Goal: Information Seeking & Learning: Learn about a topic

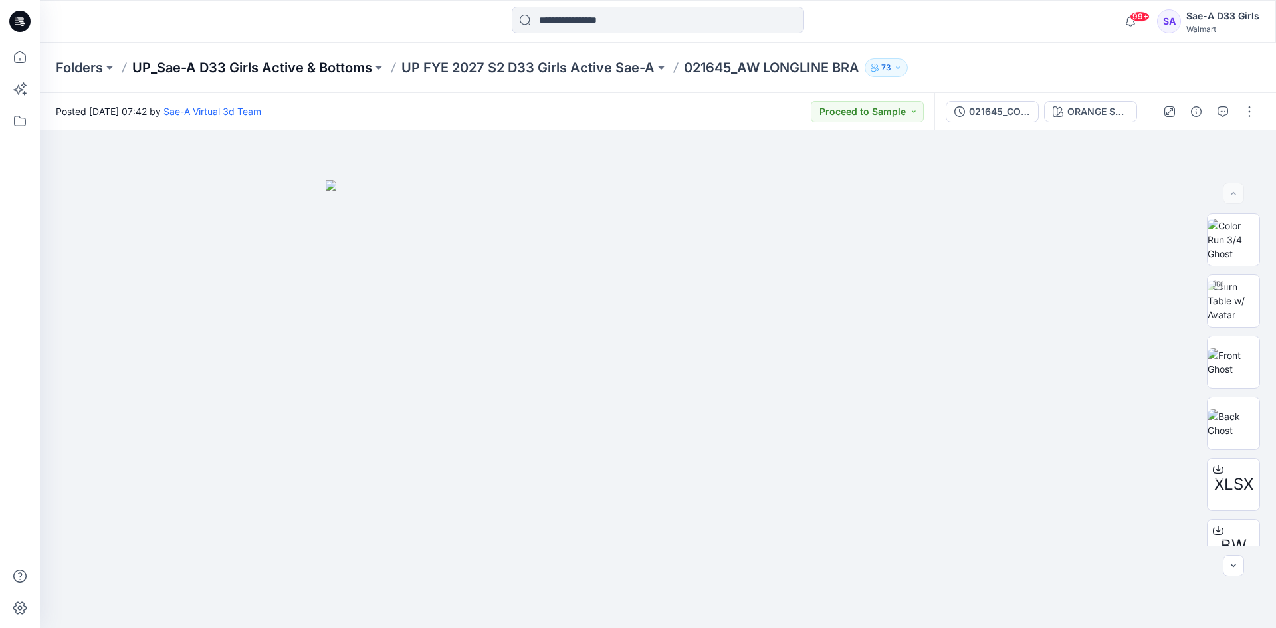
click at [349, 68] on p "UP_Sae-A D33 Girls Active & Bottoms" at bounding box center [252, 67] width 240 height 19
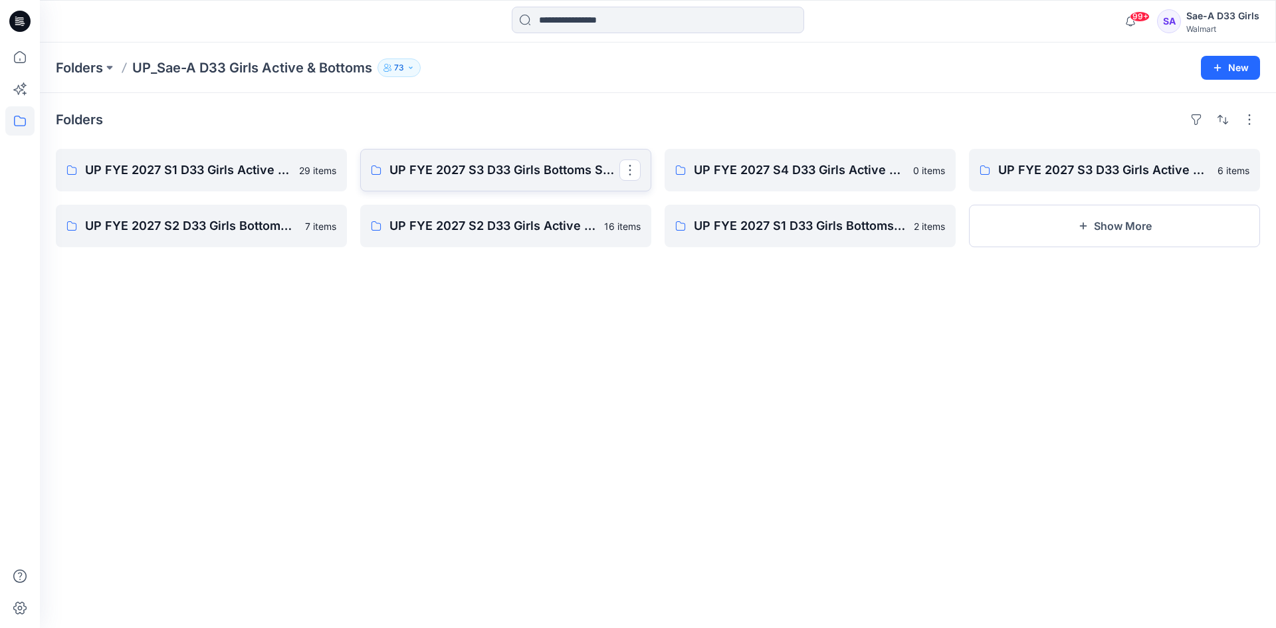
click at [573, 183] on link "UP FYE 2027 S3 D33 Girls Bottoms Sae-A" at bounding box center [505, 170] width 291 height 43
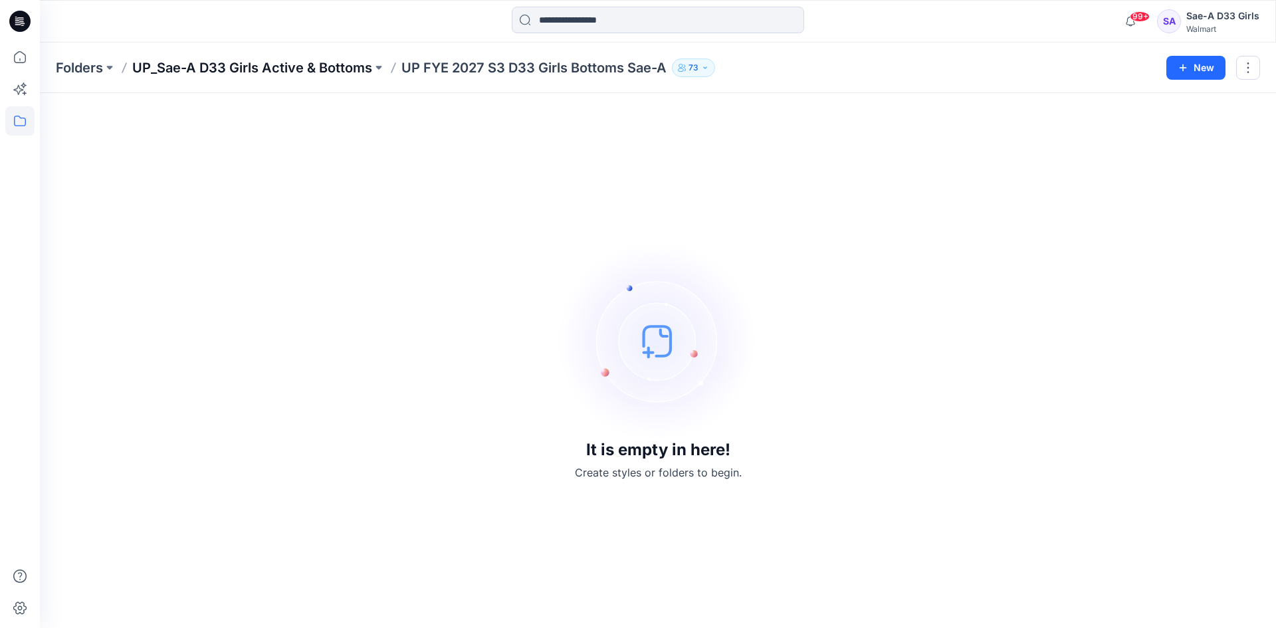
click at [326, 64] on p "UP_Sae-A D33 Girls Active & Bottoms" at bounding box center [252, 67] width 240 height 19
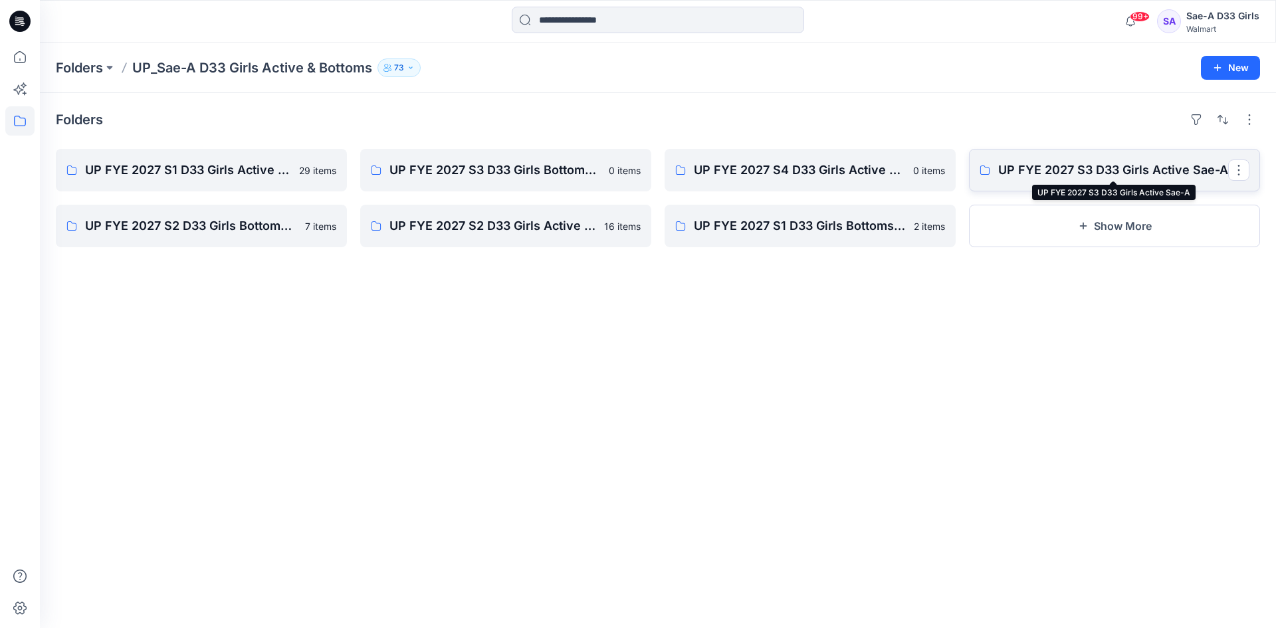
click at [1138, 173] on p "UP FYE 2027 S3 D33 Girls Active Sae-A" at bounding box center [1113, 170] width 230 height 19
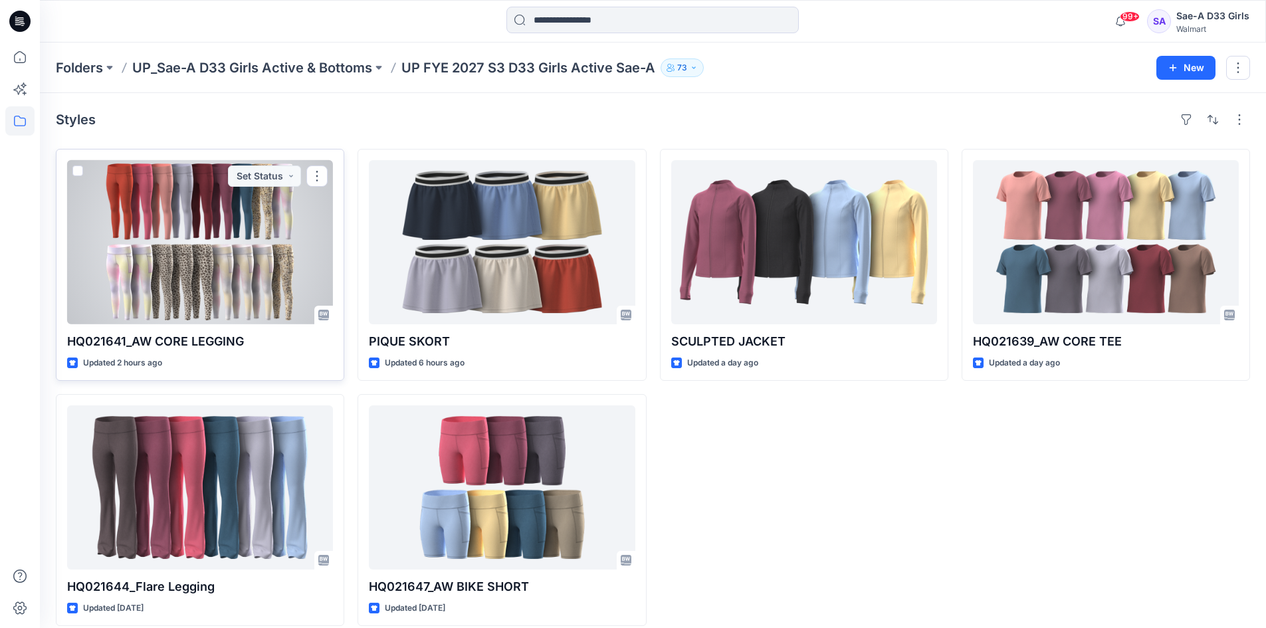
click at [279, 294] on div at bounding box center [200, 242] width 266 height 164
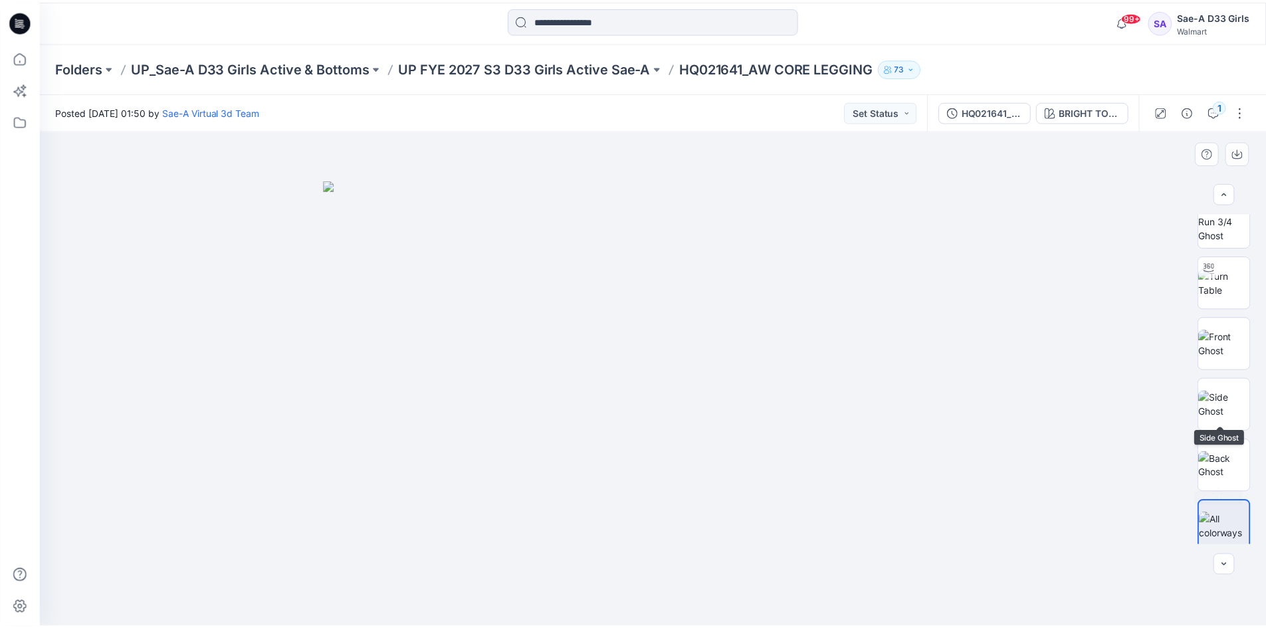
scroll to position [27, 0]
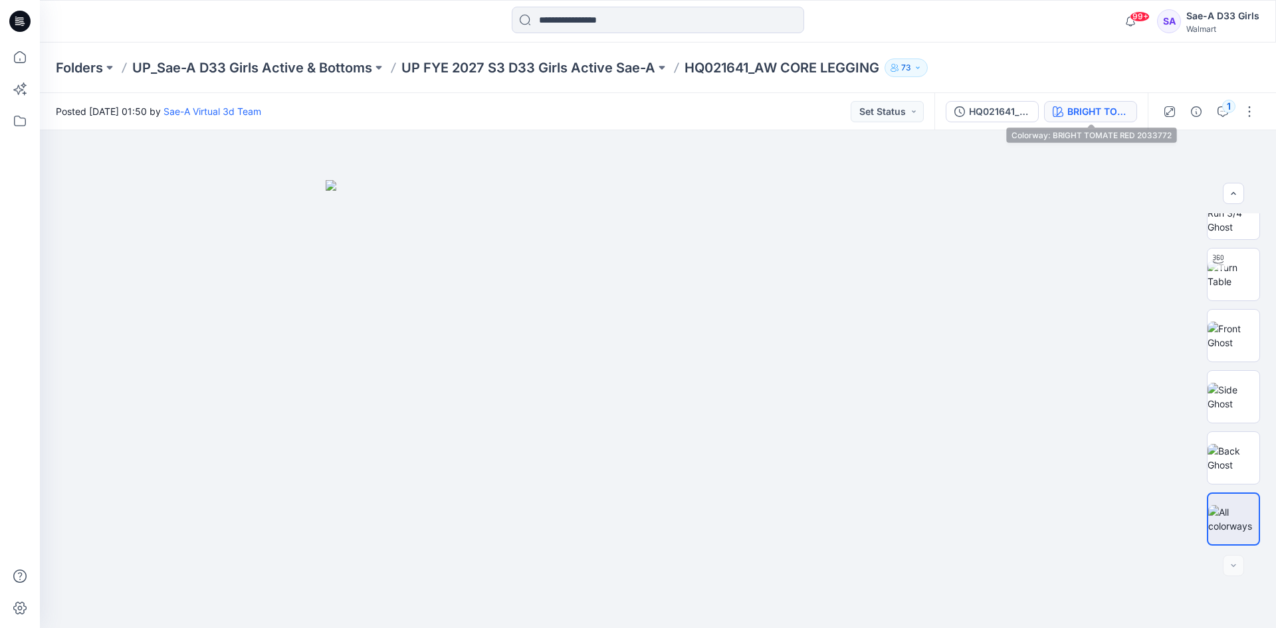
click at [1092, 113] on div "BRIGHT TOMATE RED 2033772" at bounding box center [1097, 111] width 61 height 15
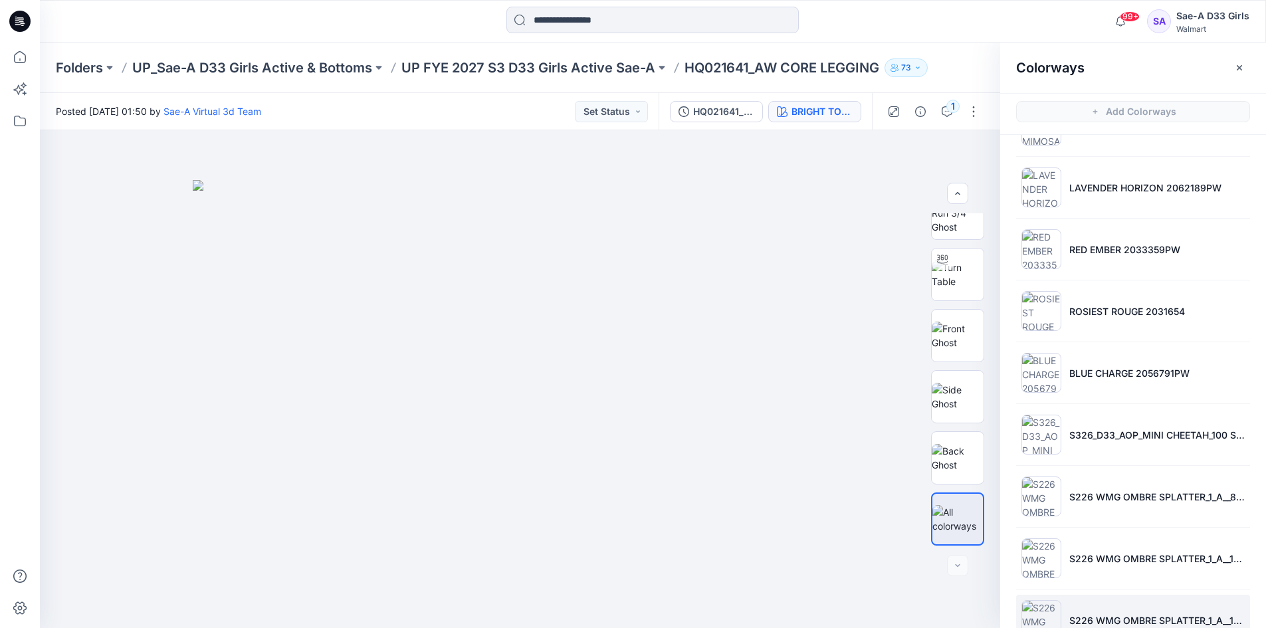
scroll to position [399, 0]
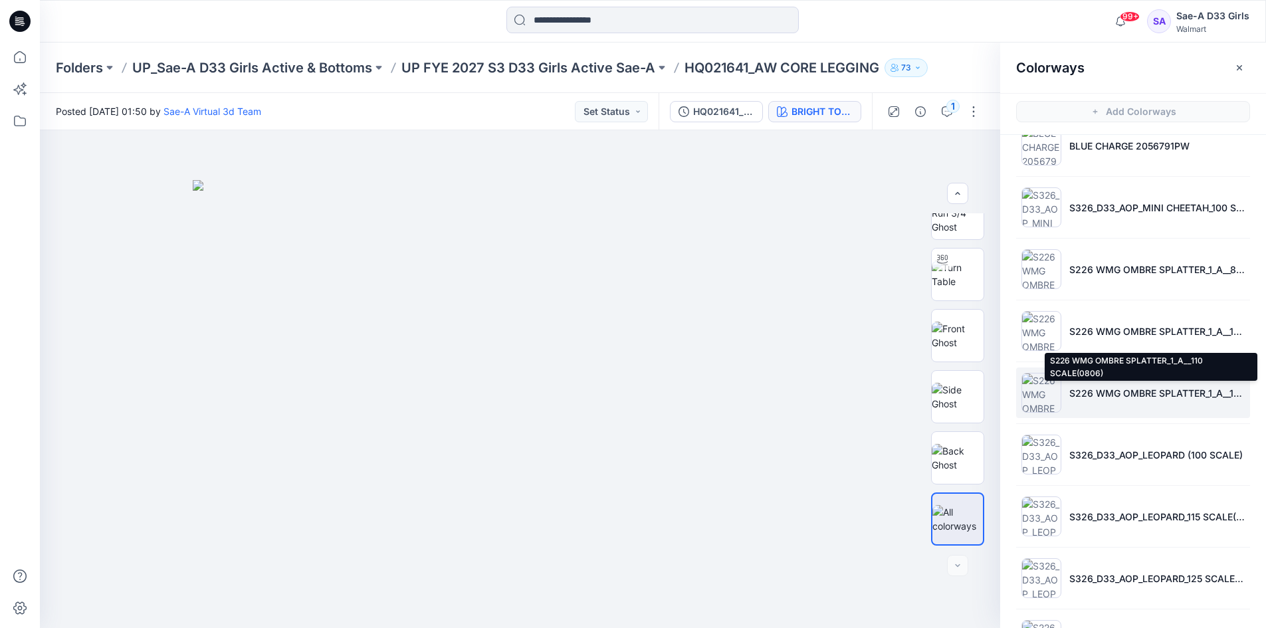
click at [1182, 397] on p "S226 WMG OMBRE SPLATTER_1_A__110 SCALE(0806)" at bounding box center [1156, 393] width 175 height 14
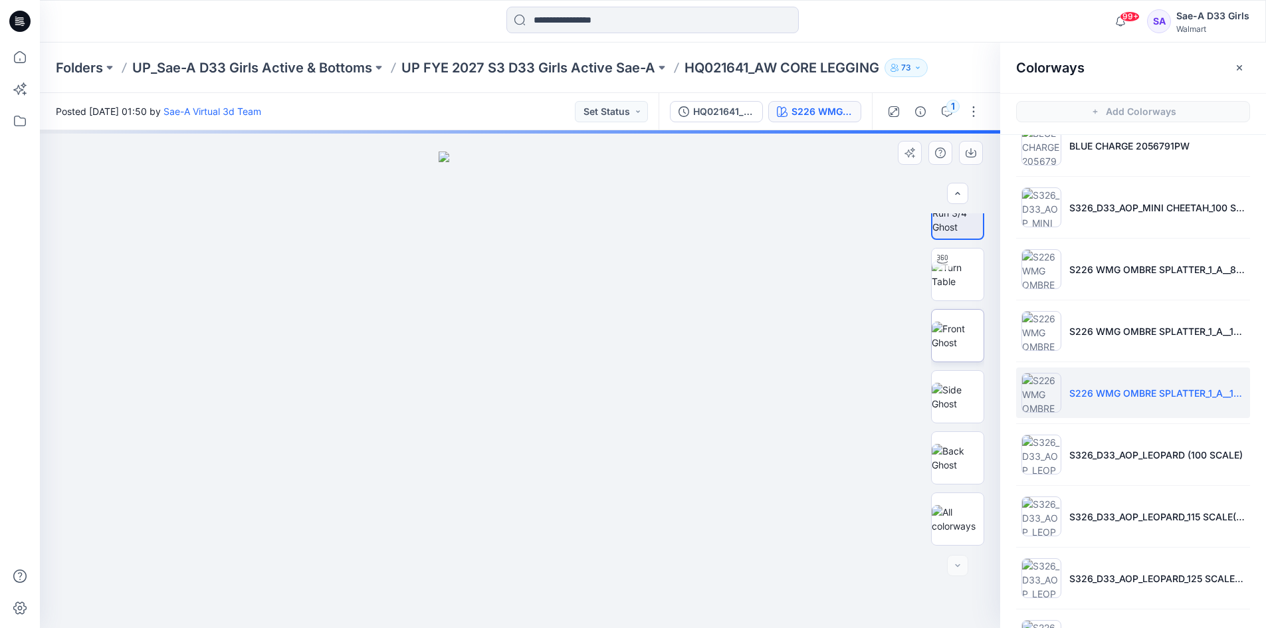
click at [959, 344] on img at bounding box center [957, 336] width 52 height 28
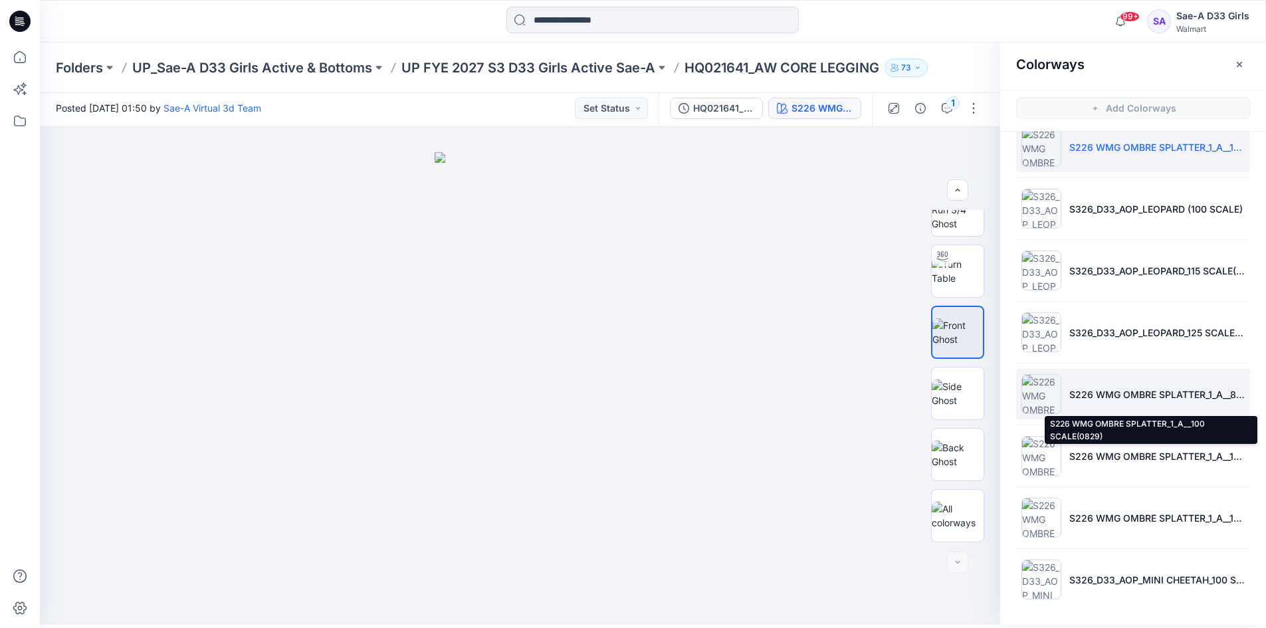
scroll to position [4, 0]
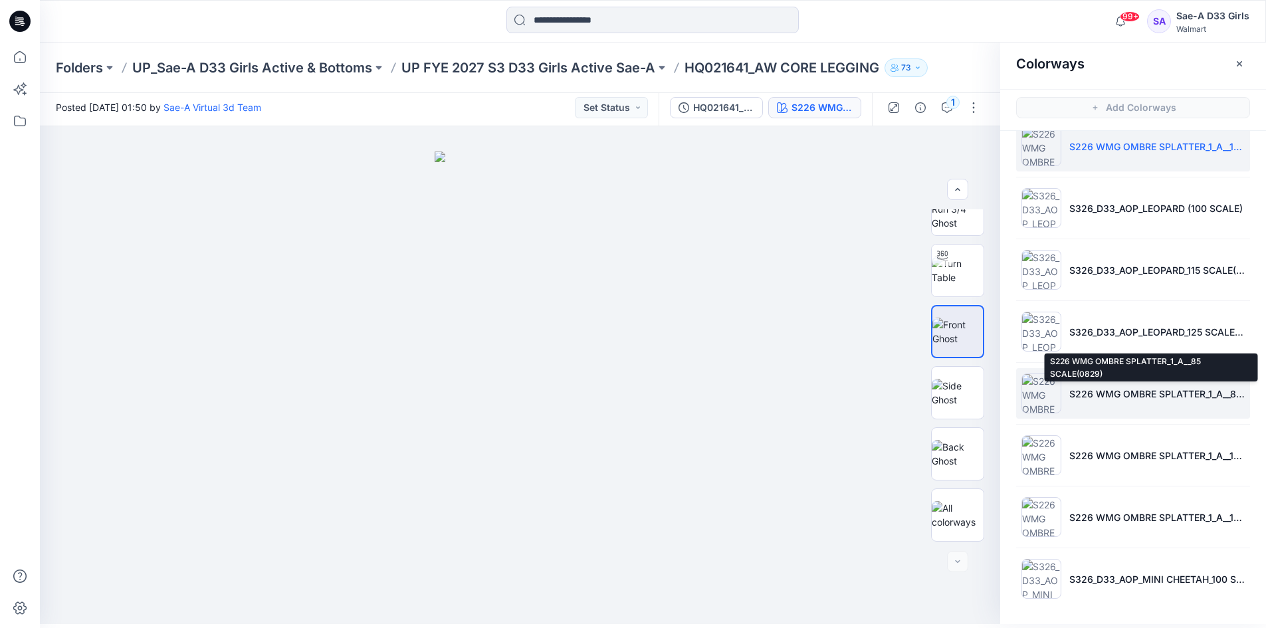
drag, startPoint x: 1110, startPoint y: 387, endPoint x: 1123, endPoint y: 385, distance: 14.1
click at [1110, 387] on p "S226 WMG OMBRE SPLATTER_1_A__85 SCALE(0829)" at bounding box center [1156, 394] width 175 height 14
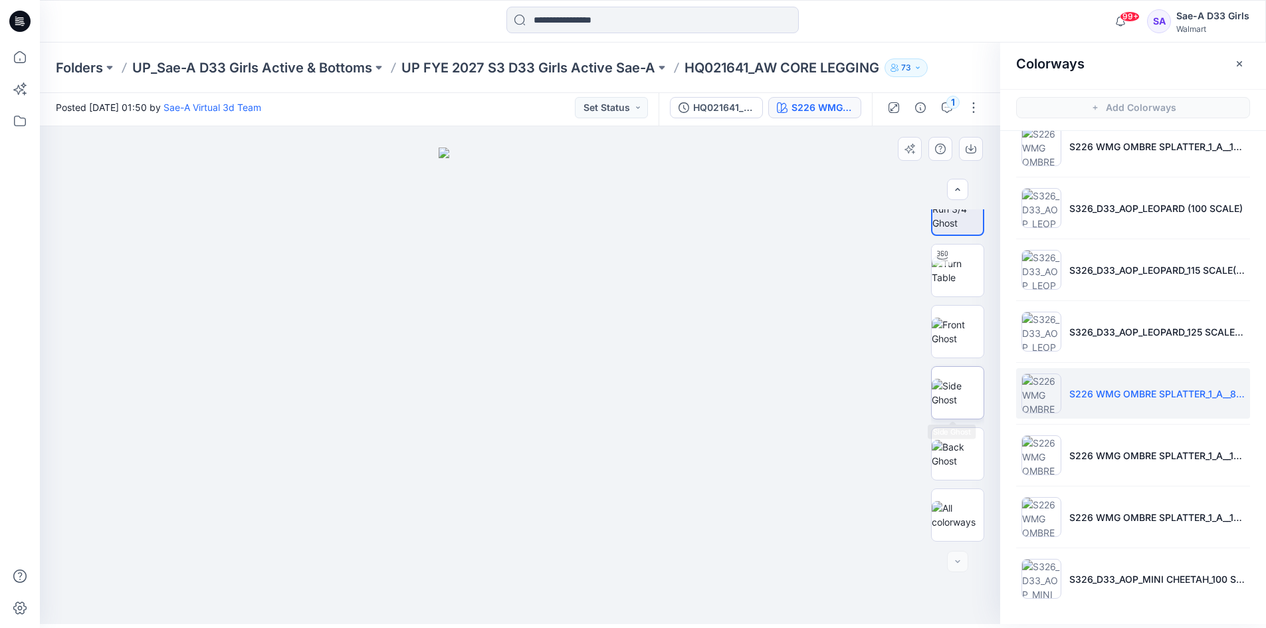
click at [960, 386] on img at bounding box center [957, 393] width 52 height 28
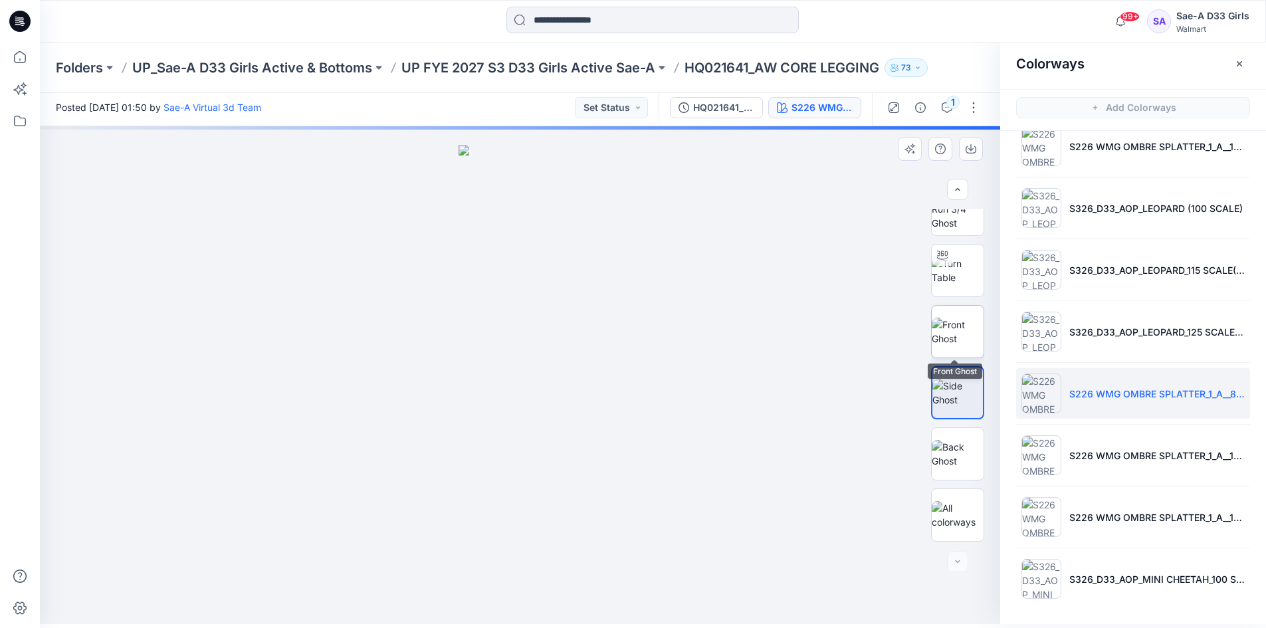
click at [958, 326] on img at bounding box center [957, 332] width 52 height 28
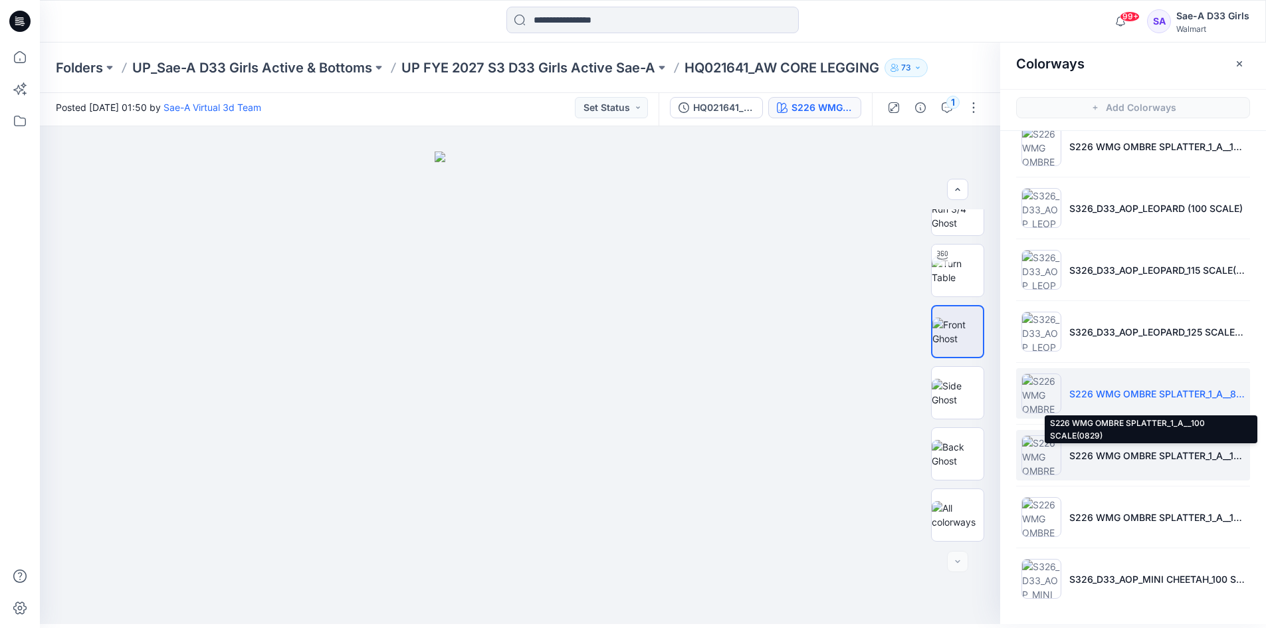
click at [1189, 458] on p "S226 WMG OMBRE SPLATTER_1_A__100 SCALE(0829)" at bounding box center [1156, 455] width 175 height 14
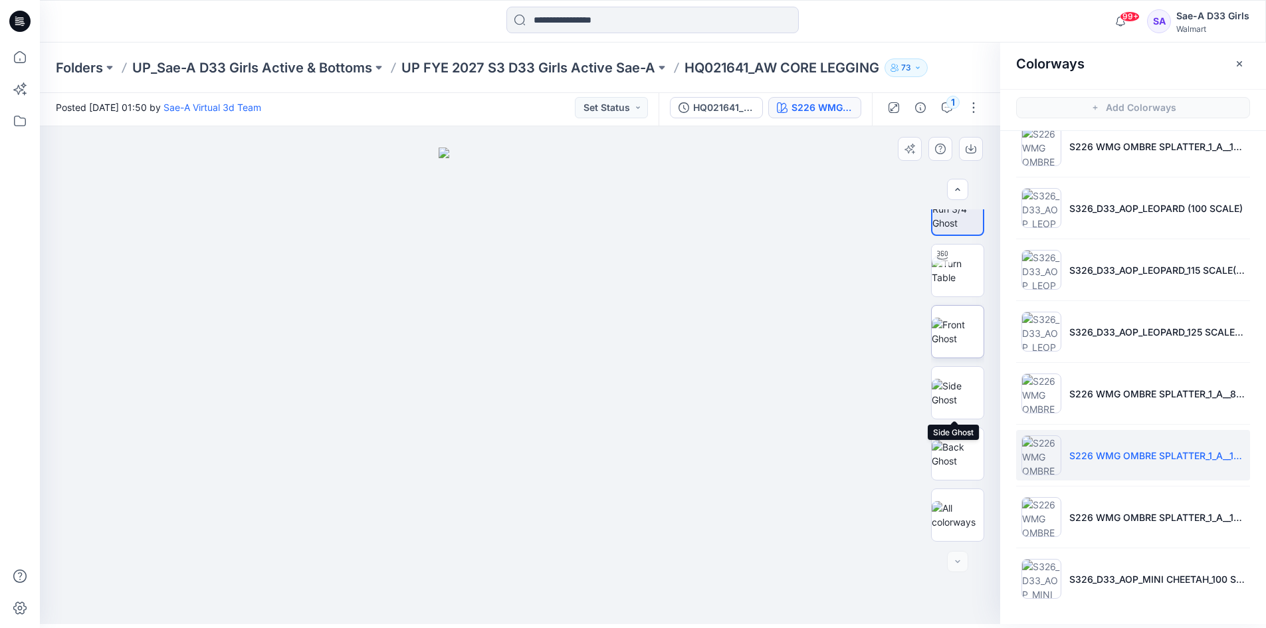
click at [948, 345] on img at bounding box center [957, 332] width 52 height 28
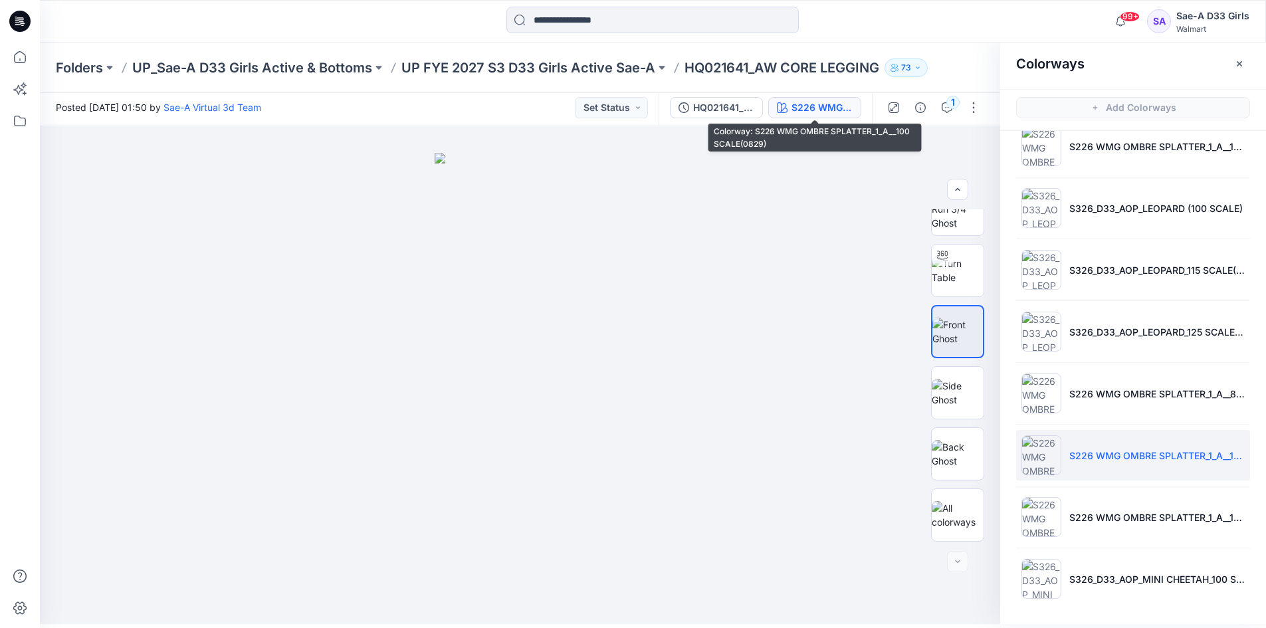
click at [785, 104] on icon "button" at bounding box center [782, 107] width 11 height 11
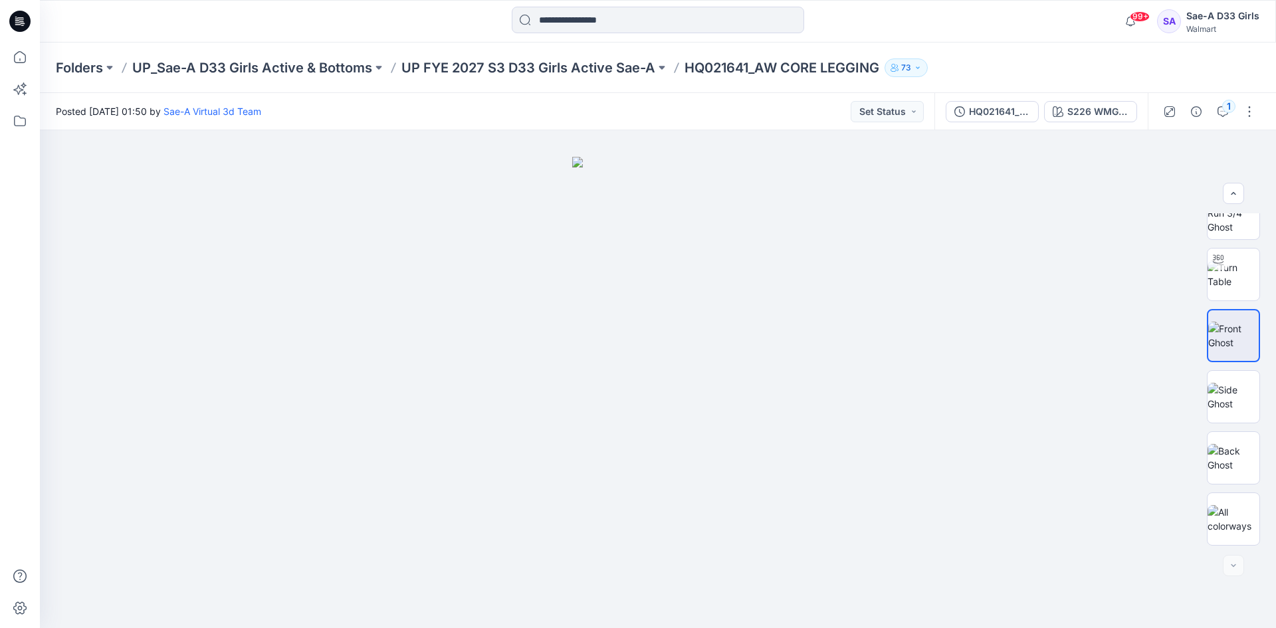
click at [1084, 123] on div "HQ021641_FULL COLORWAYS S226 WMG OMBRE SPLATTER_1_A__100 SCALE(0829)" at bounding box center [1040, 111] width 213 height 37
click at [1086, 109] on div "S226 WMG OMBRE SPLATTER_1_A__100 SCALE(0829)" at bounding box center [1097, 111] width 61 height 15
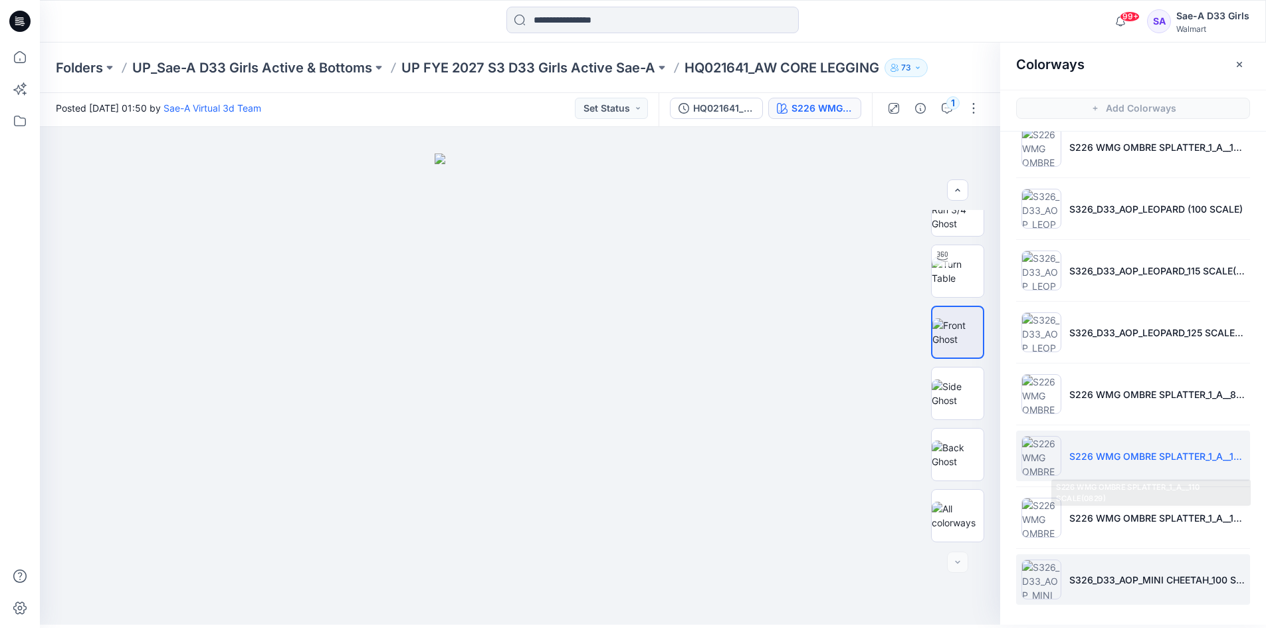
scroll to position [4, 0]
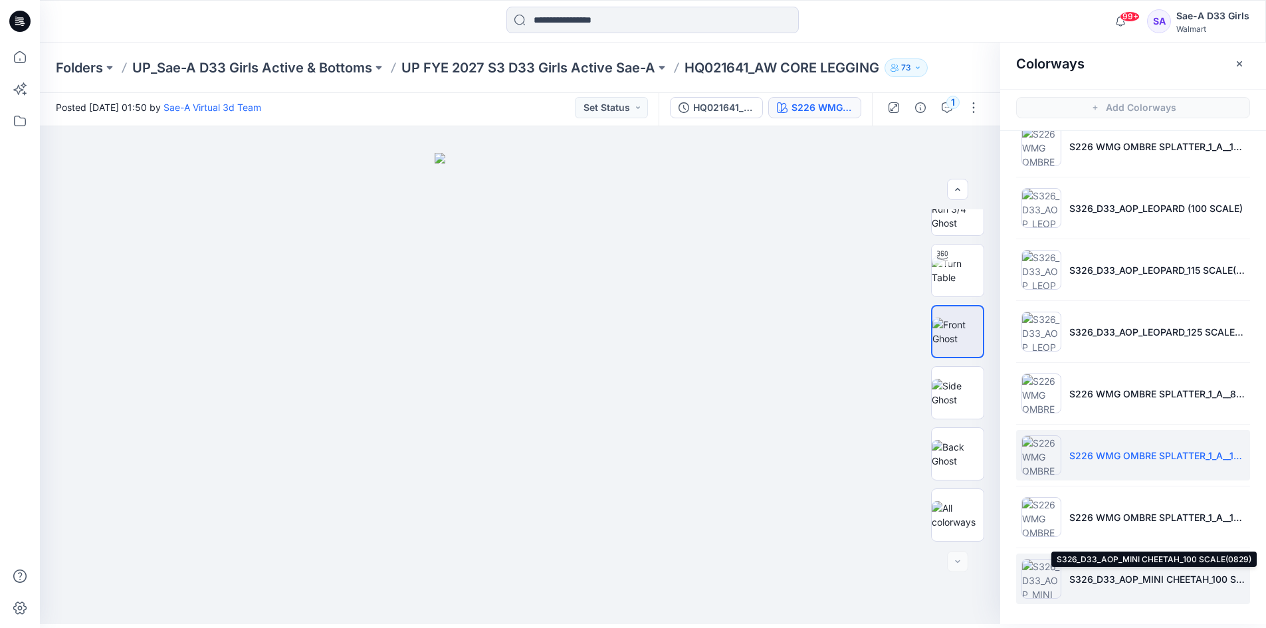
click at [1156, 572] on p "S326_D33_AOP_MINI CHEETAH_100 SCALE(0829)" at bounding box center [1156, 579] width 175 height 14
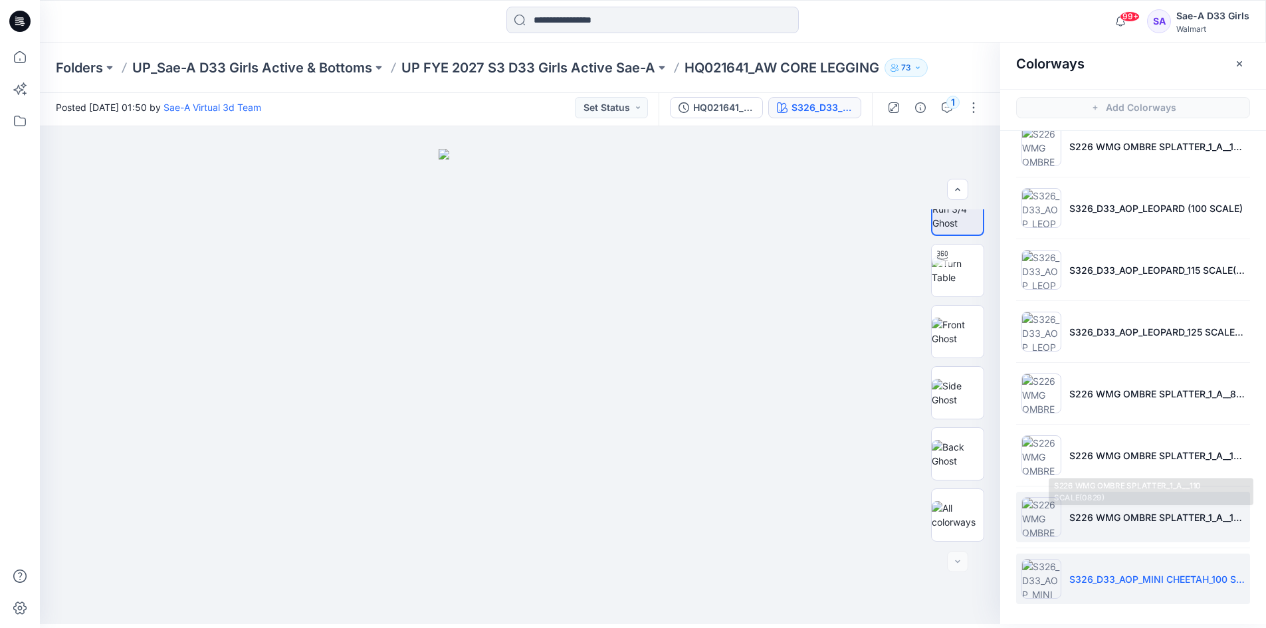
click at [1155, 509] on li "S226 WMG OMBRE SPLATTER_1_A__110 SCALE(0829)" at bounding box center [1133, 517] width 234 height 50
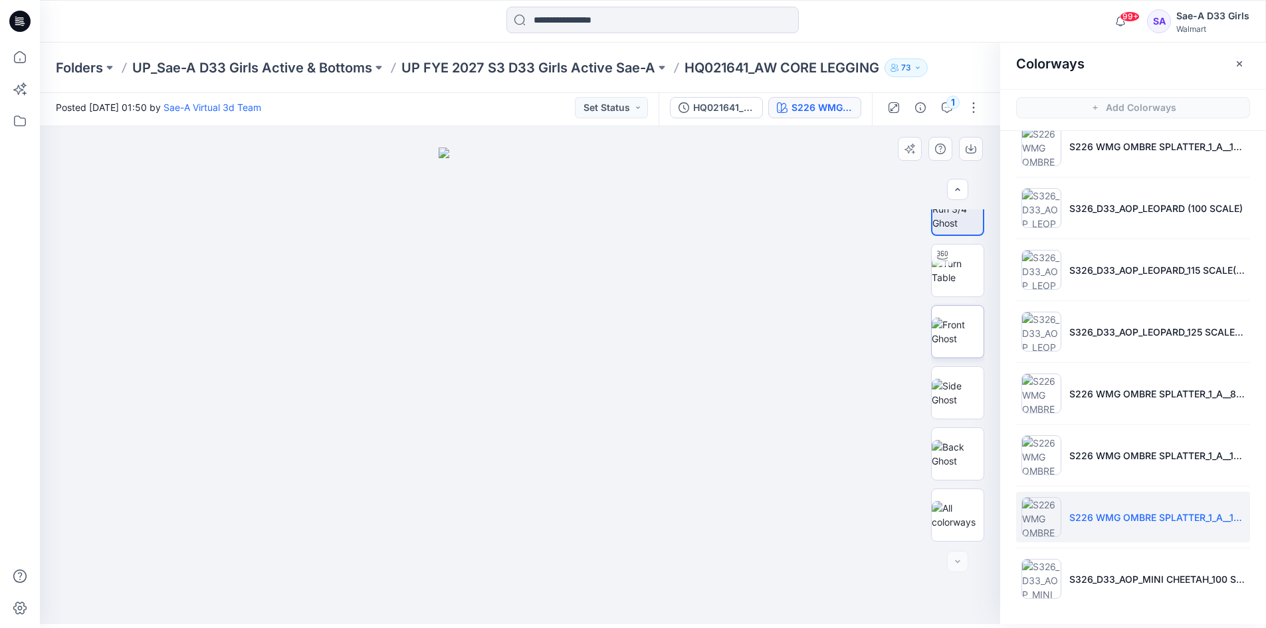
click at [959, 345] on img at bounding box center [957, 332] width 52 height 28
